Goal: Check status: Check status

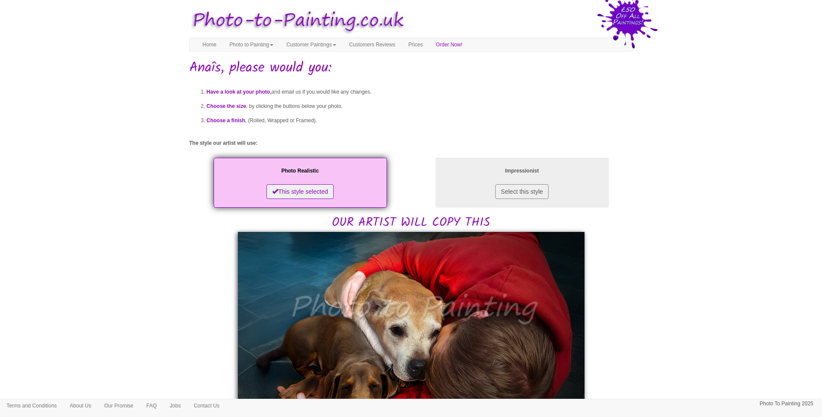
click at [721, 326] on body "Toggle navigation Menu Home Photo to Painting Photo to Painting Introduction Ho…" at bounding box center [411, 416] width 822 height 825
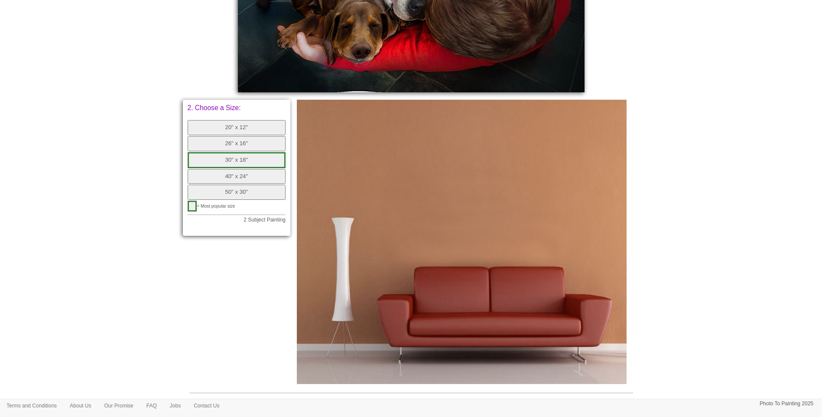
scroll to position [361, 0]
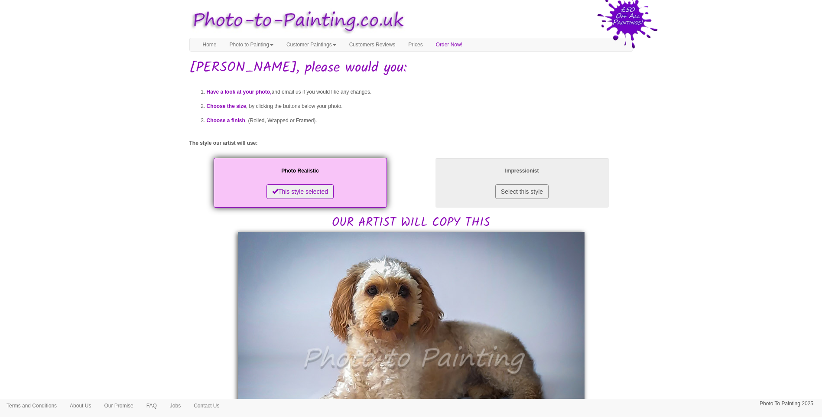
click at [725, 324] on body "Toggle navigation Menu Home Photo to Painting Photo to Painting Introduction Ho…" at bounding box center [411, 424] width 822 height 841
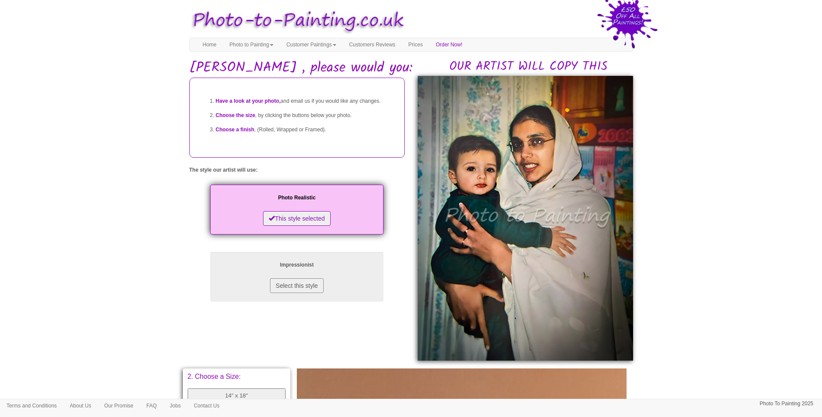
click at [669, 268] on body "Toggle navigation Menu Home Photo to Painting Photo to Painting Introduction Ho…" at bounding box center [411, 370] width 822 height 733
